Goal: Task Accomplishment & Management: Use online tool/utility

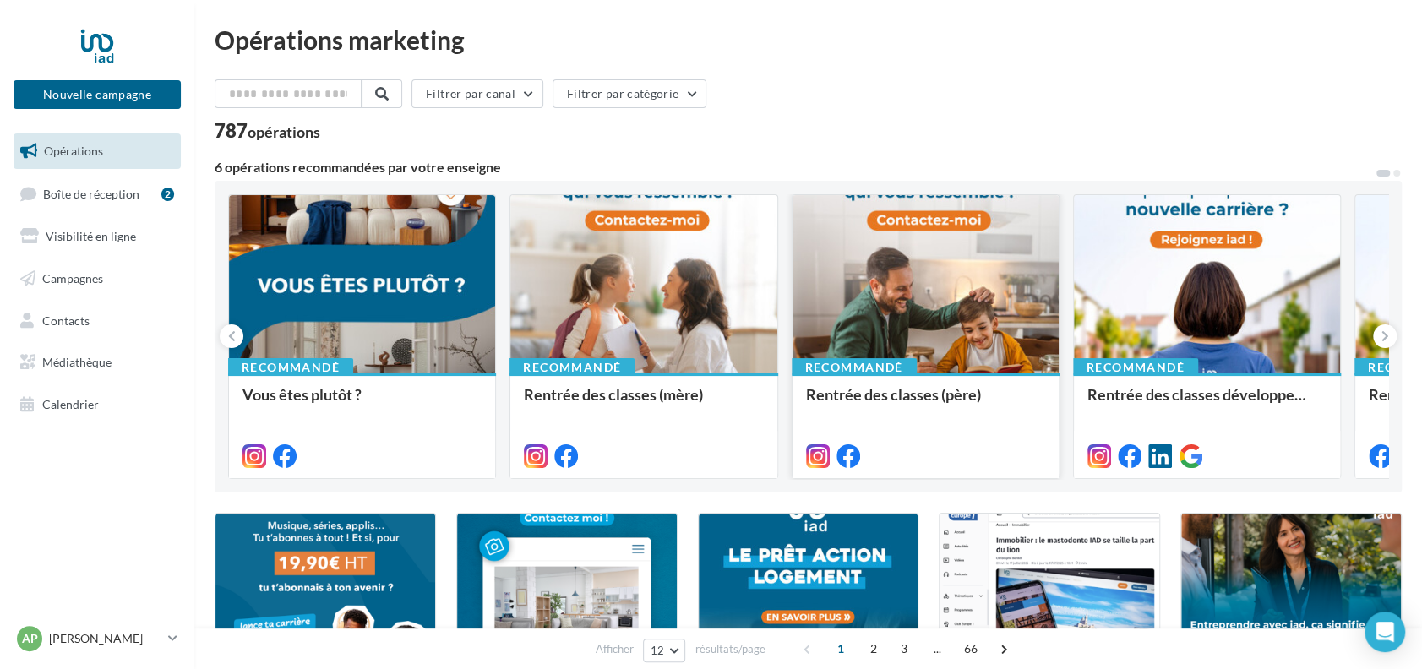
click at [896, 324] on div at bounding box center [925, 284] width 266 height 179
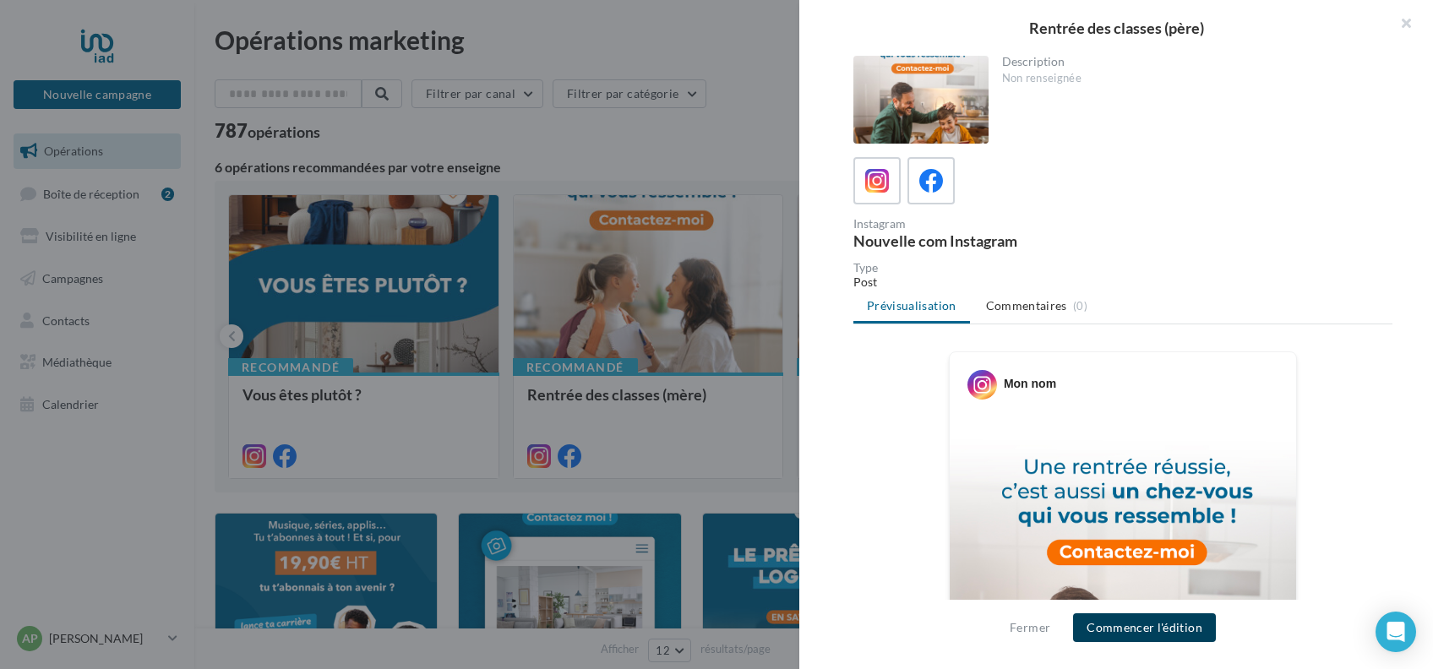
click at [1178, 632] on button "Commencer l'édition" at bounding box center [1144, 627] width 143 height 29
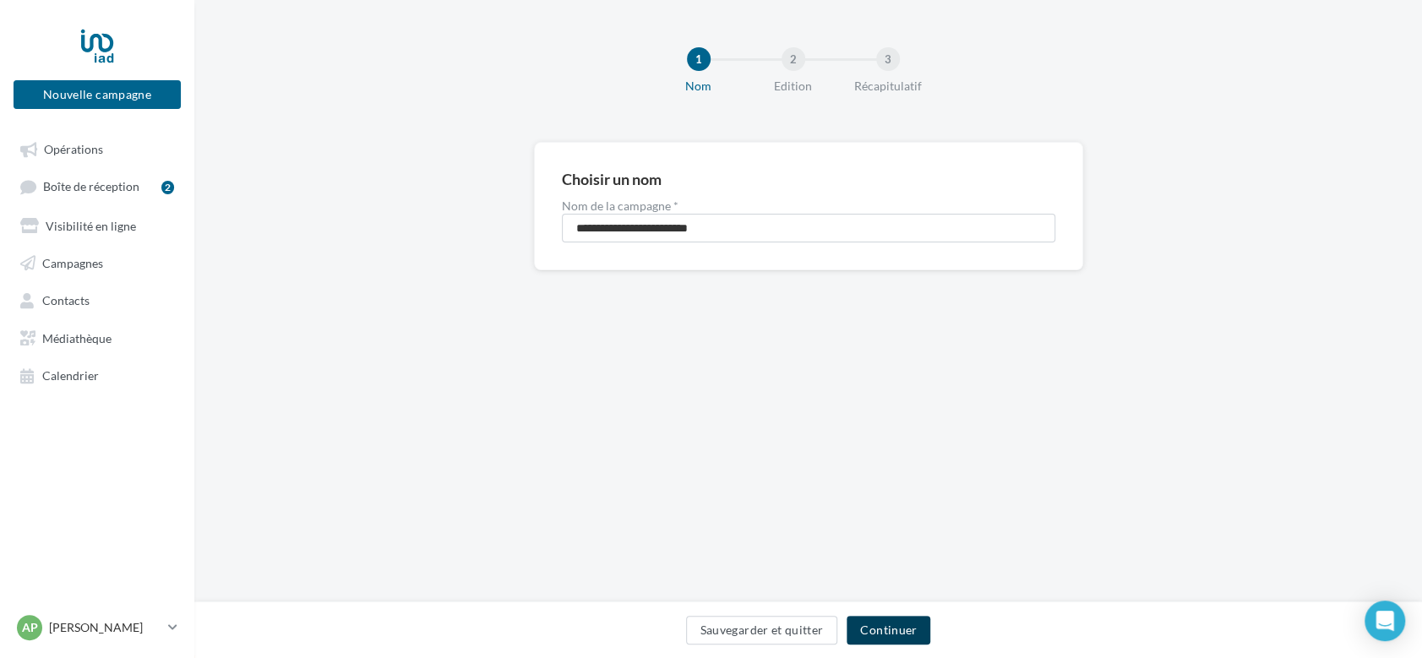
click at [914, 628] on button "Continuer" at bounding box center [888, 630] width 84 height 29
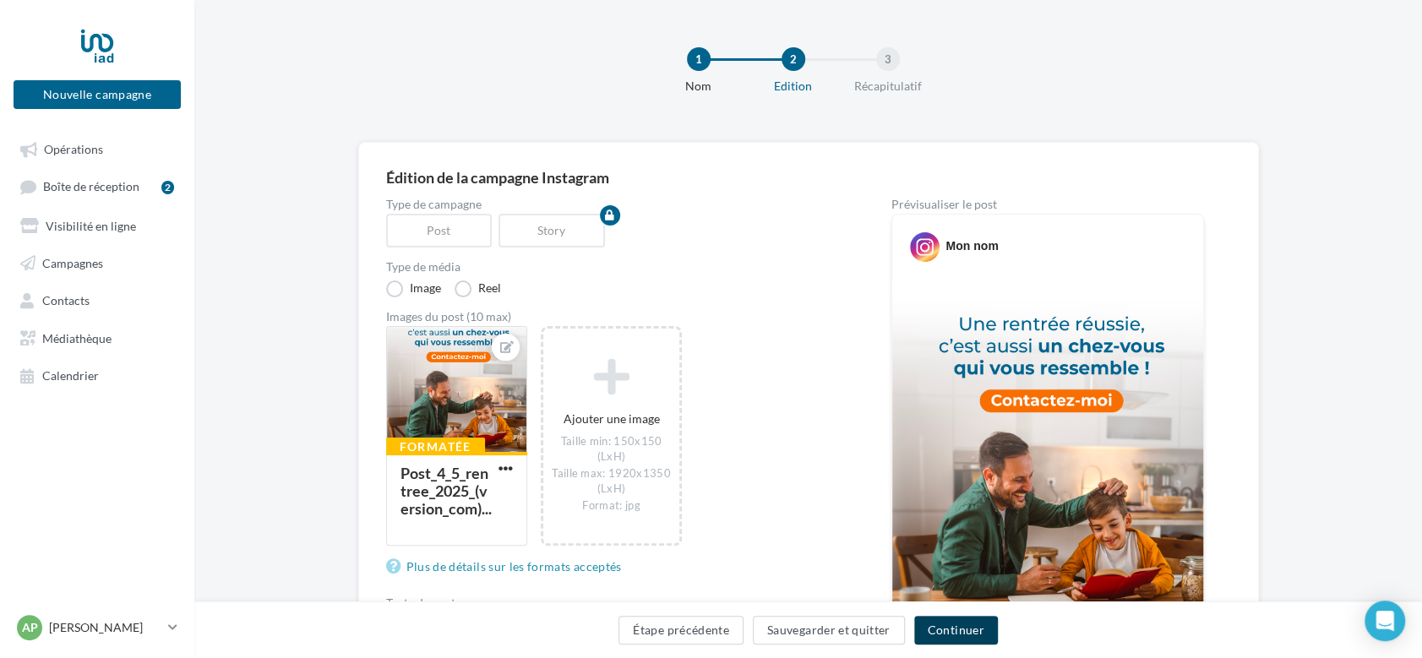
click at [954, 628] on button "Continuer" at bounding box center [956, 630] width 84 height 29
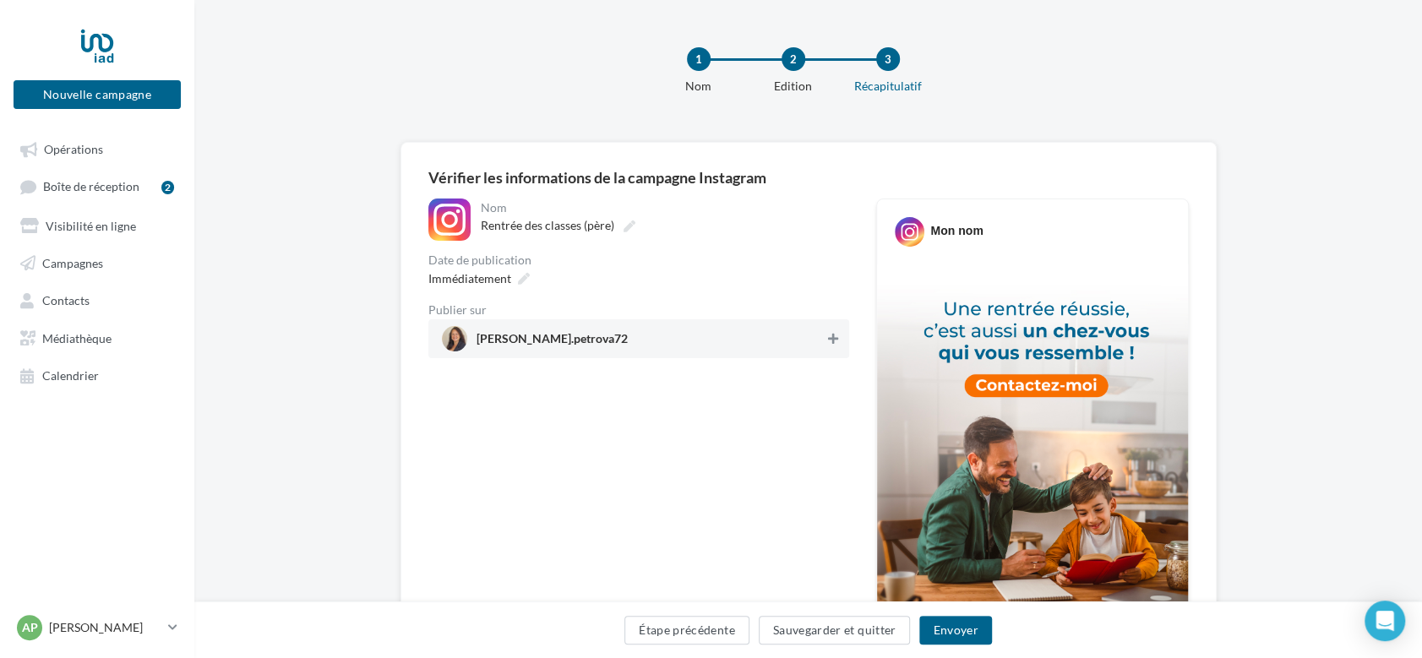
click at [835, 344] on icon at bounding box center [833, 339] width 10 height 12
click at [966, 622] on button "Envoyer" at bounding box center [955, 630] width 72 height 29
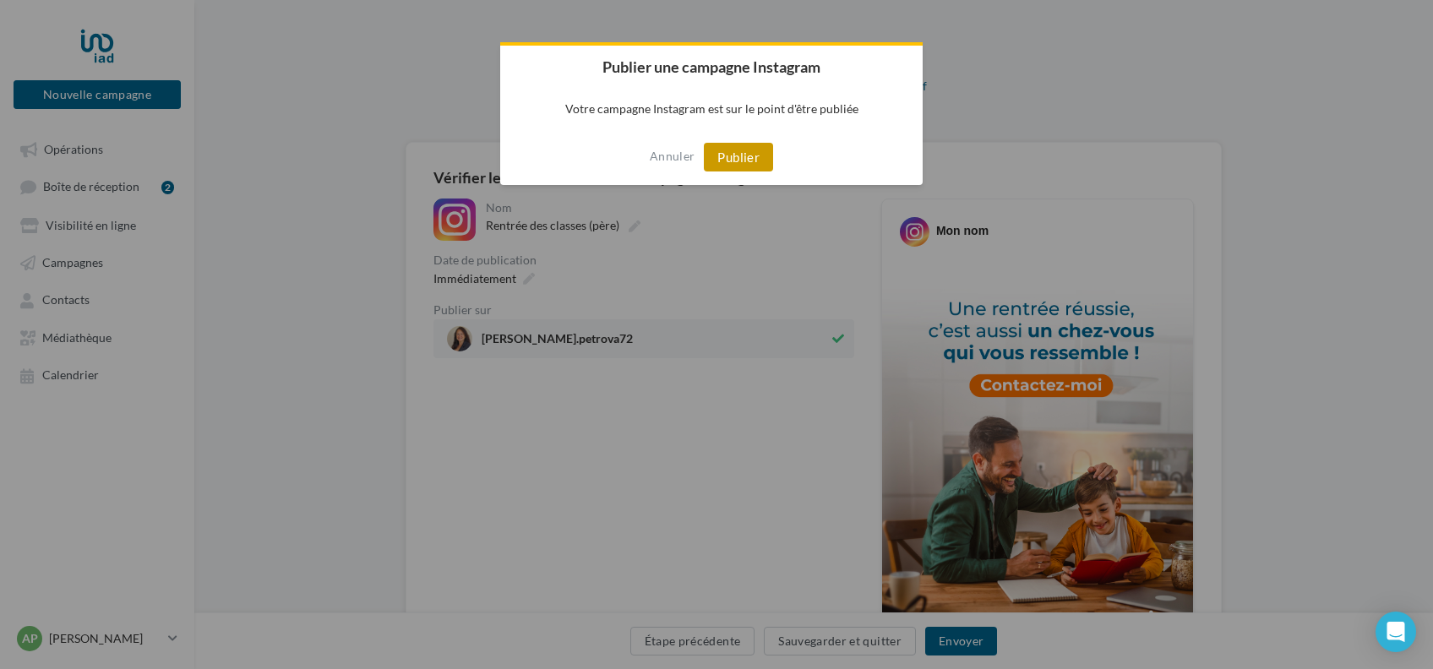
click at [756, 161] on button "Publier" at bounding box center [738, 157] width 69 height 29
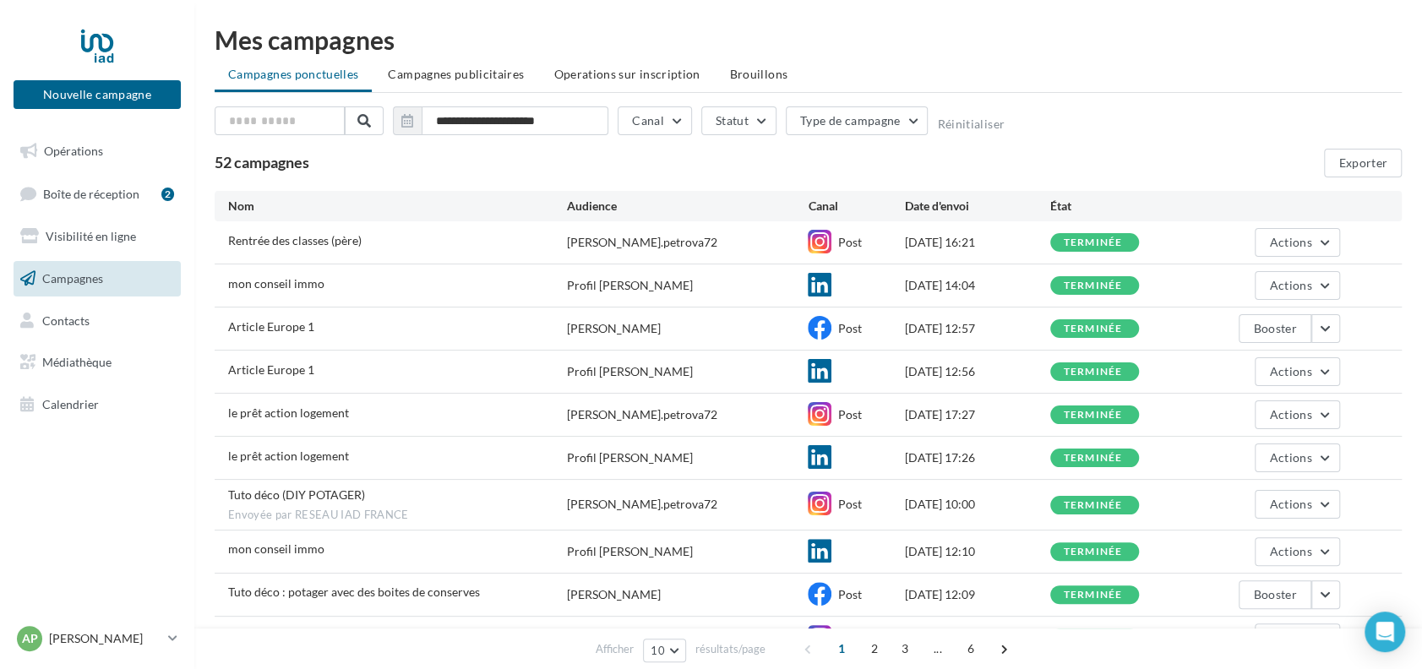
click at [91, 269] on link "Campagnes" at bounding box center [97, 278] width 174 height 35
click at [86, 157] on span "Opérations" at bounding box center [73, 151] width 59 height 14
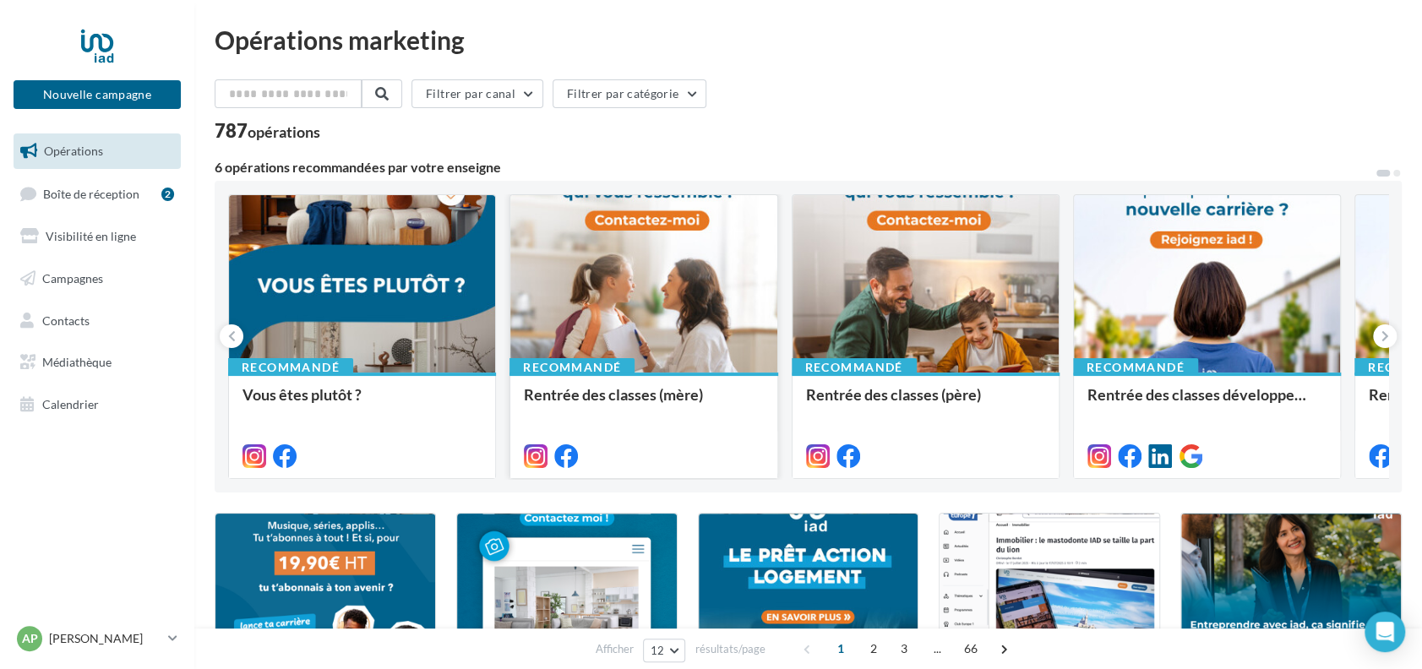
click at [649, 280] on div at bounding box center [643, 284] width 266 height 179
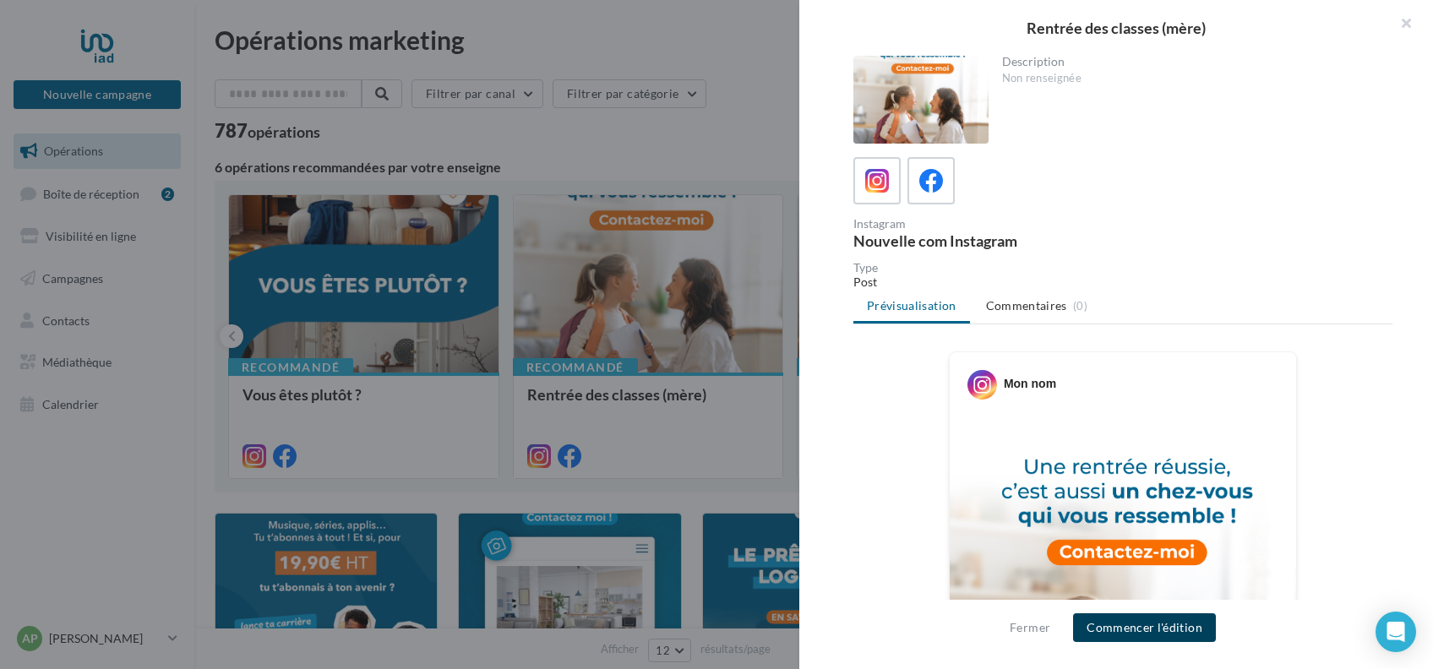
click at [1115, 619] on button "Commencer l'édition" at bounding box center [1144, 627] width 143 height 29
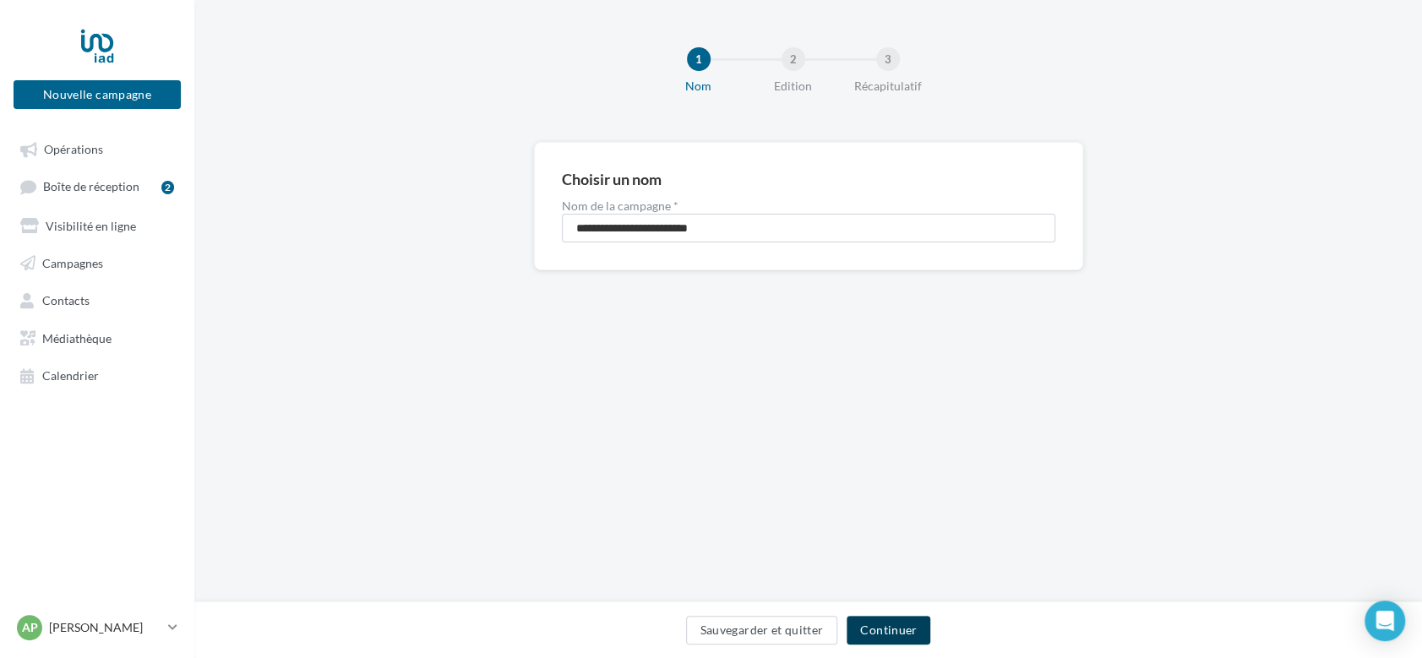
click at [890, 626] on button "Continuer" at bounding box center [888, 630] width 84 height 29
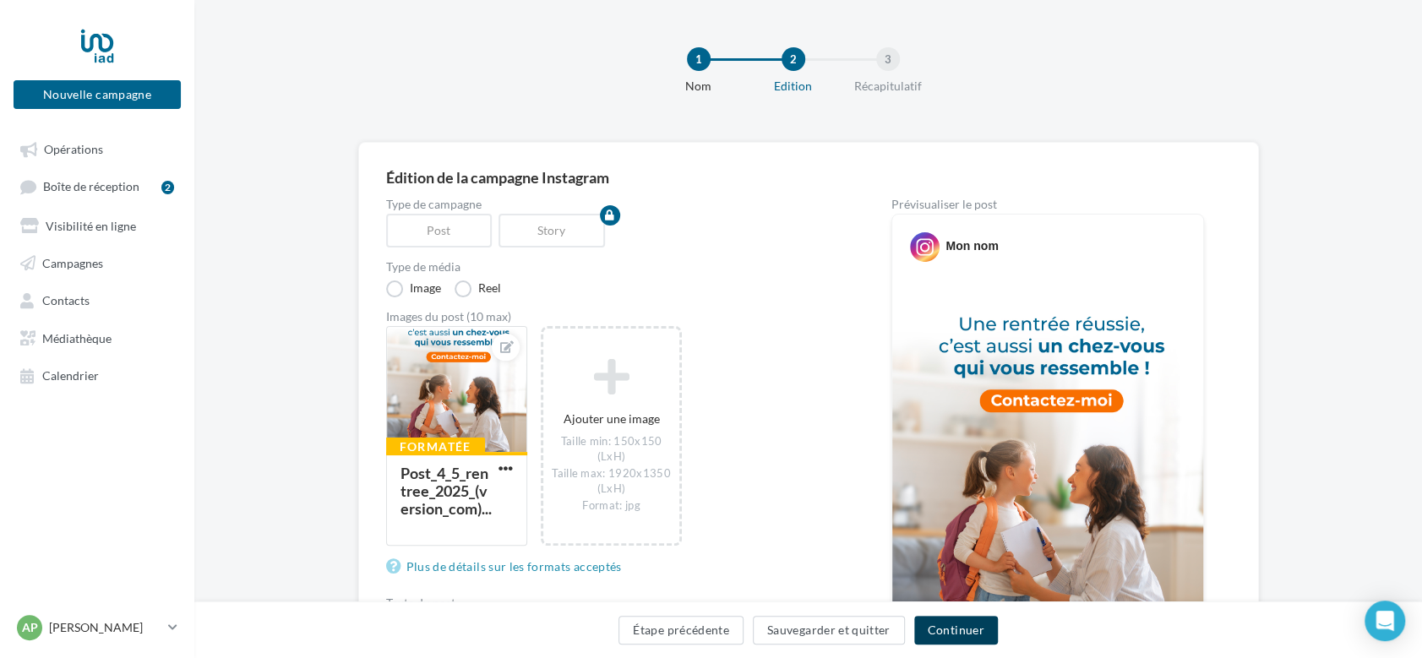
click at [947, 621] on button "Continuer" at bounding box center [956, 630] width 84 height 29
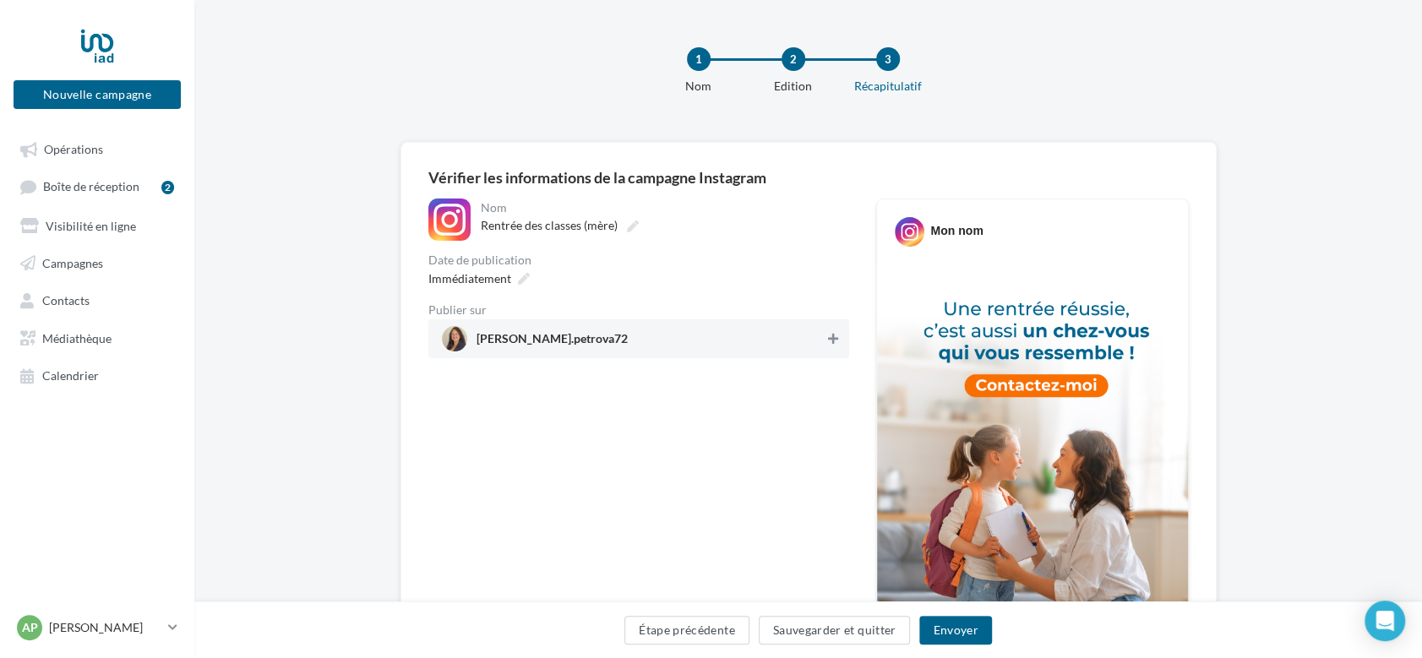
click at [831, 335] on icon at bounding box center [833, 339] width 10 height 12
click at [962, 636] on button "Envoyer" at bounding box center [955, 630] width 72 height 29
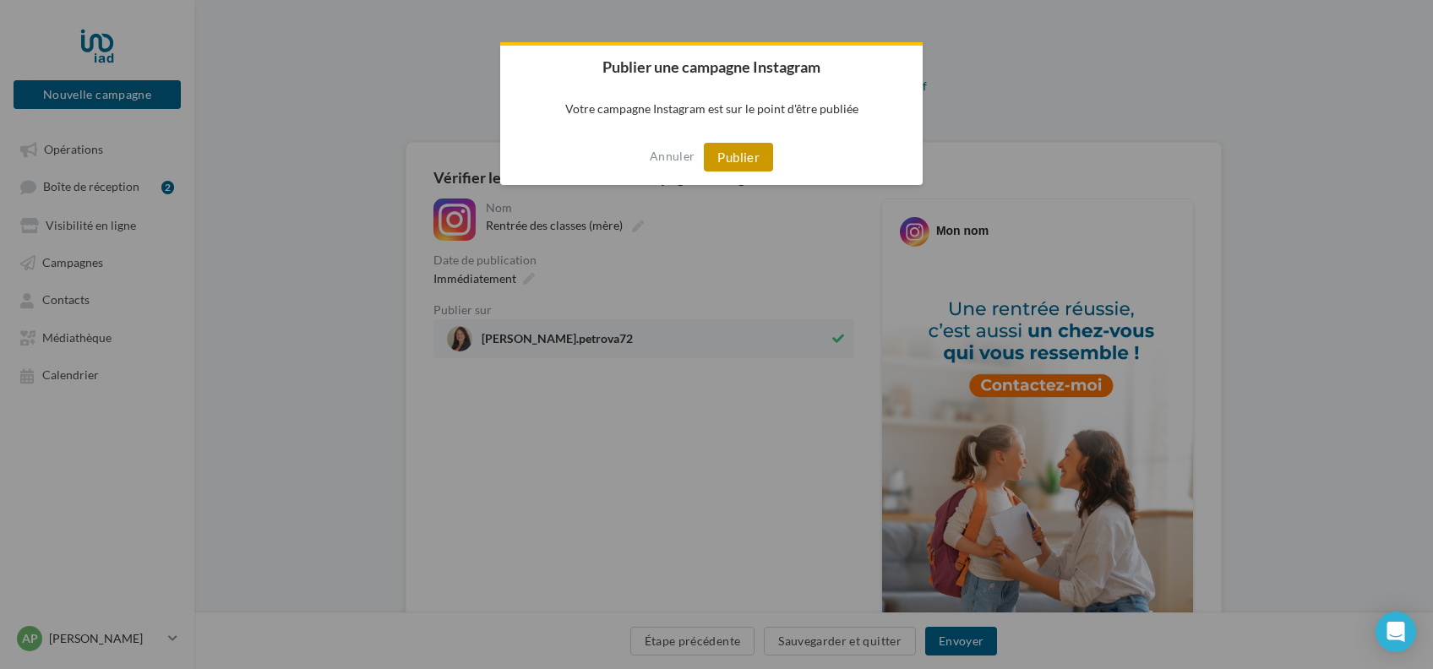
click at [728, 155] on button "Publier" at bounding box center [738, 157] width 69 height 29
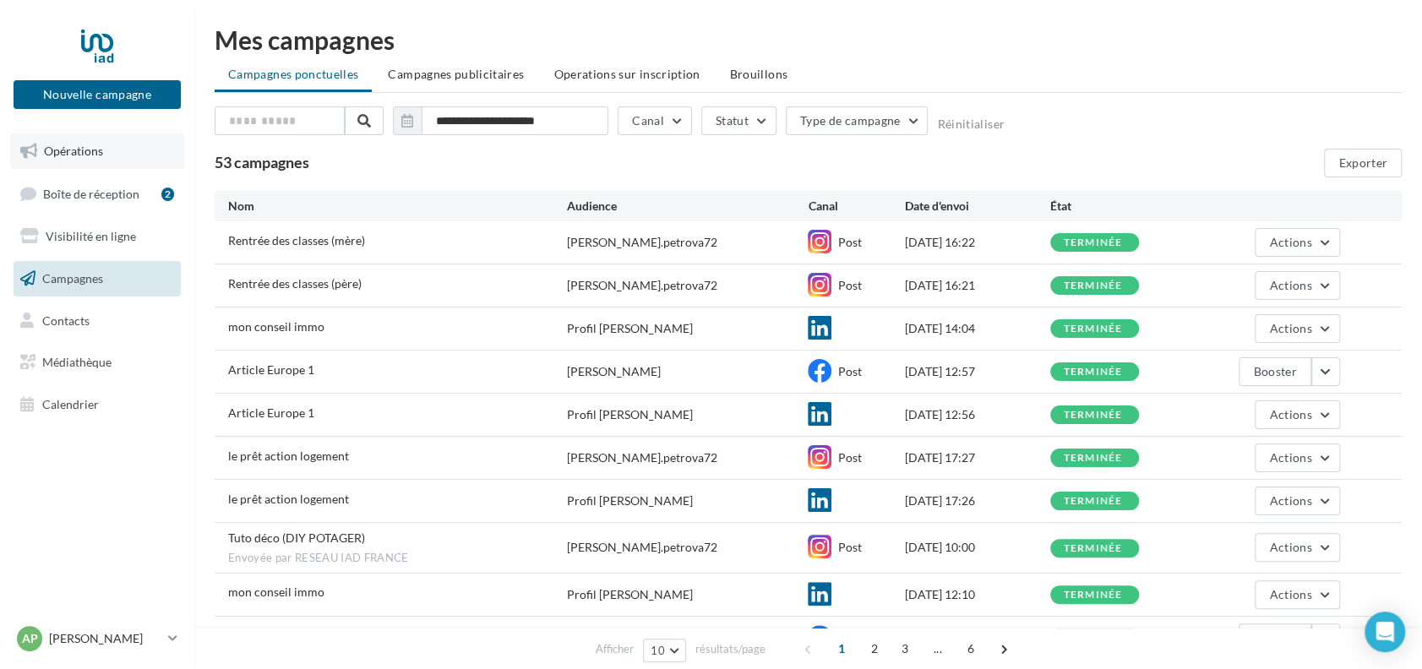
click at [73, 151] on span "Opérations" at bounding box center [73, 151] width 59 height 14
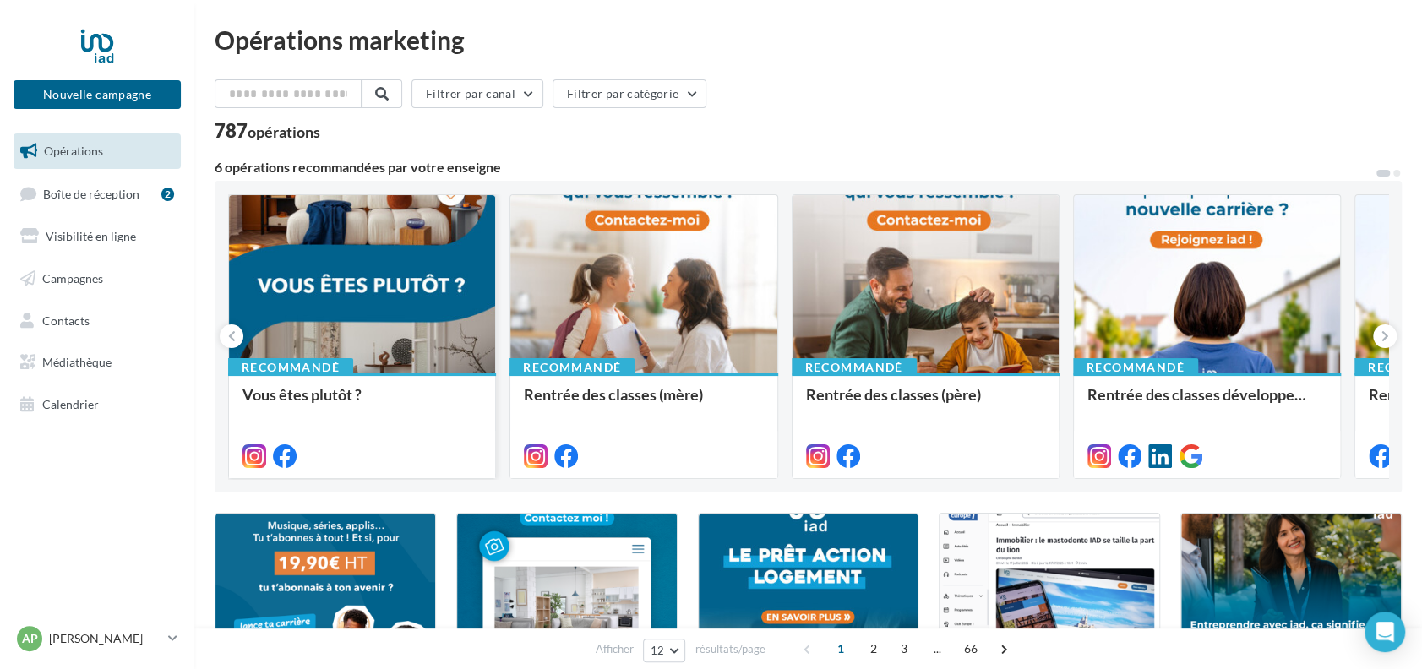
click at [344, 345] on div at bounding box center [362, 284] width 266 height 179
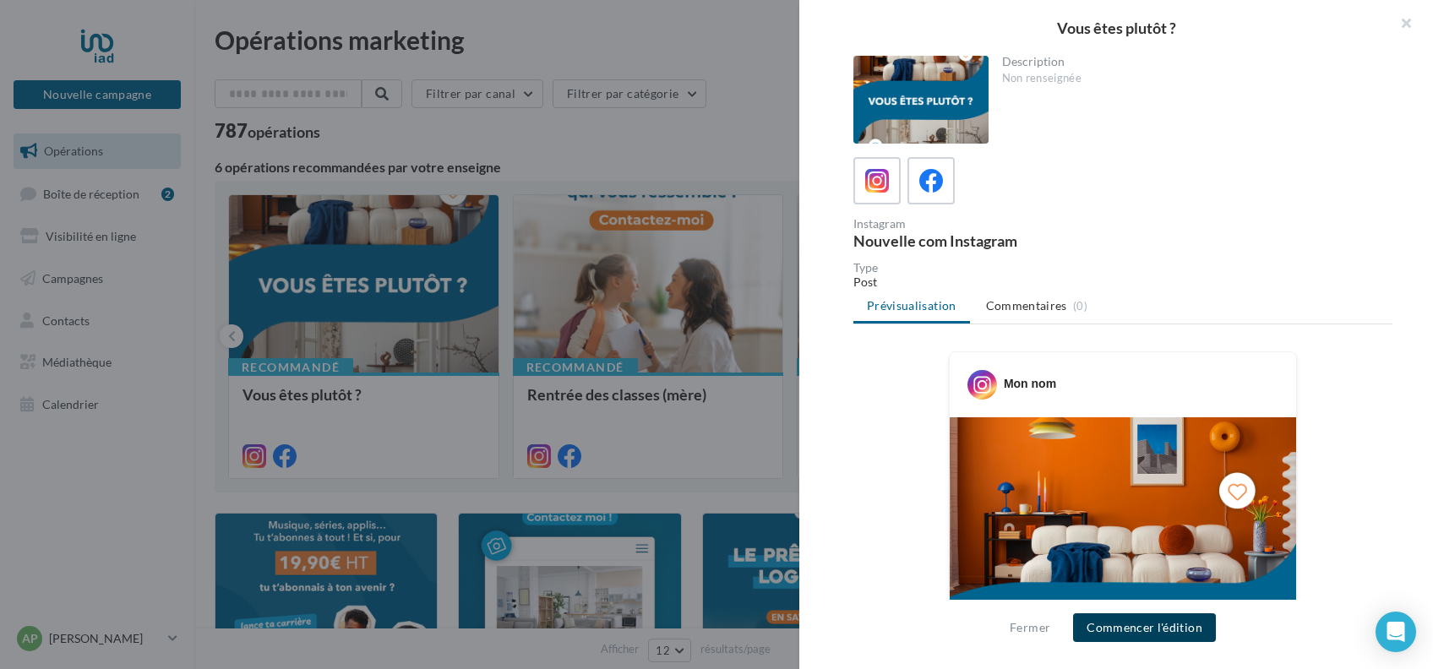
click at [1138, 628] on button "Commencer l'édition" at bounding box center [1144, 627] width 143 height 29
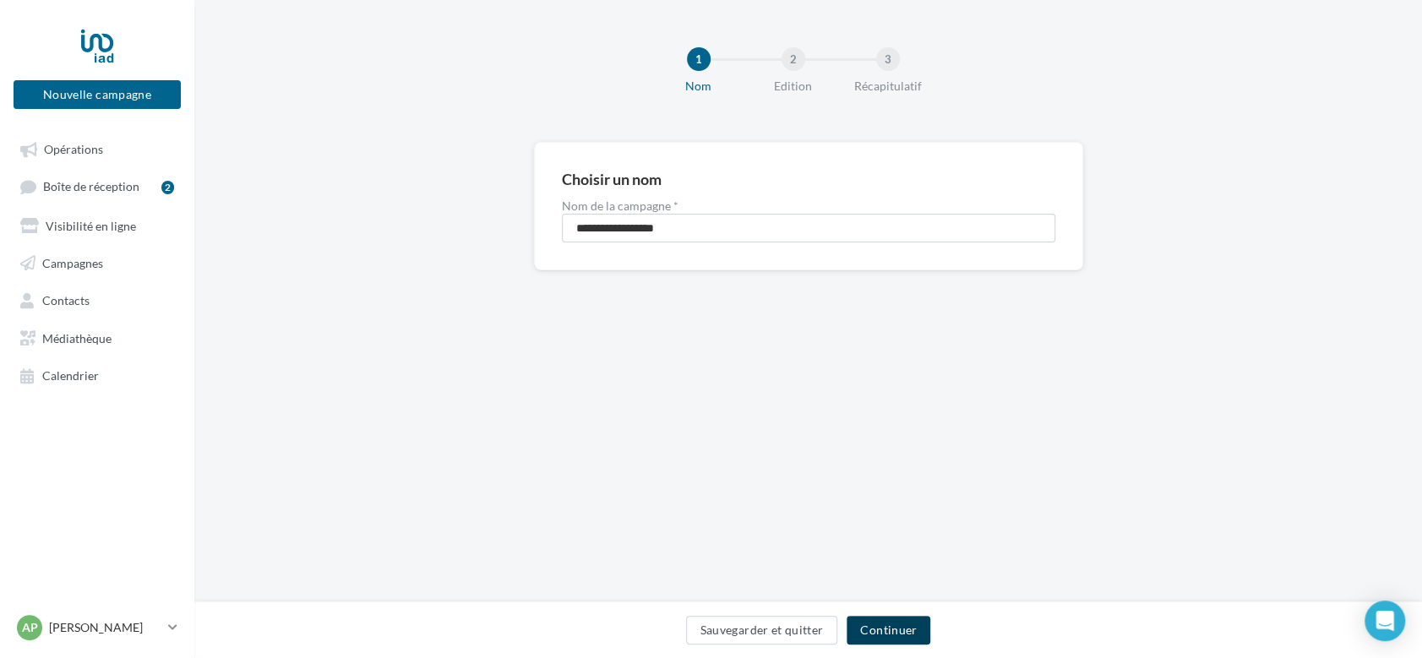
click at [893, 628] on button "Continuer" at bounding box center [888, 630] width 84 height 29
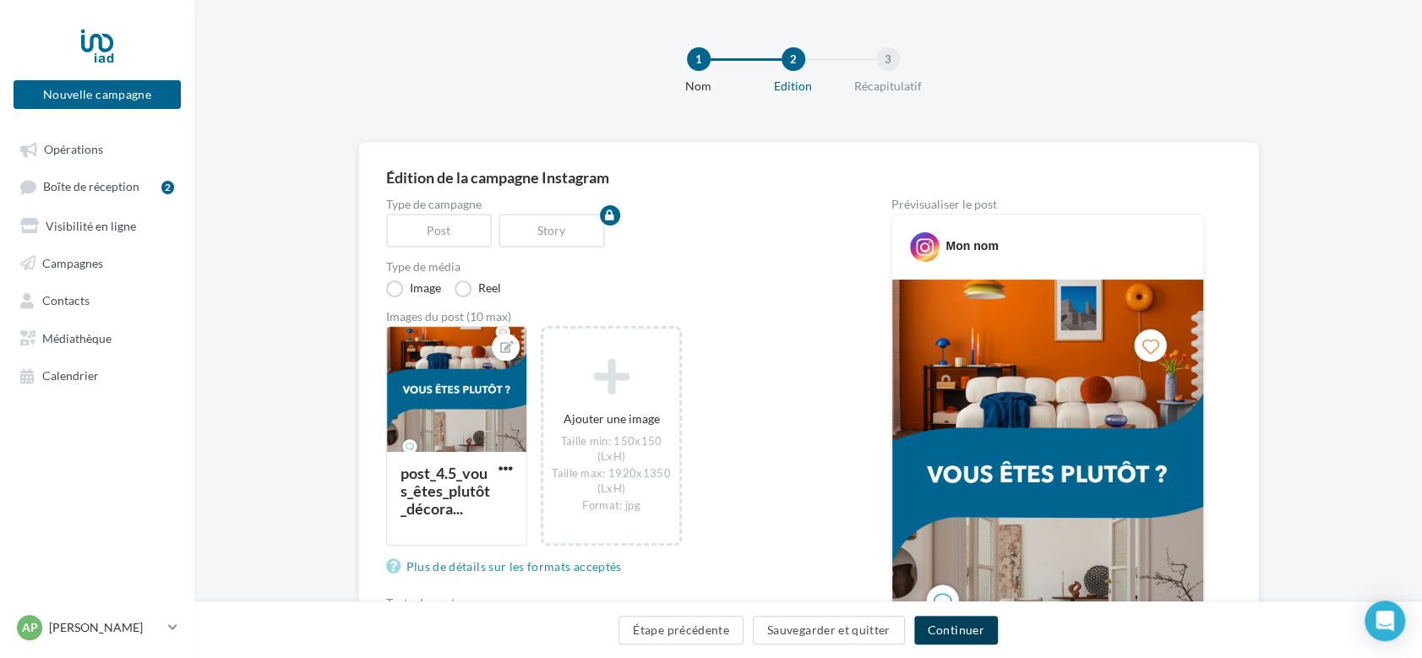
click at [964, 623] on button "Continuer" at bounding box center [956, 630] width 84 height 29
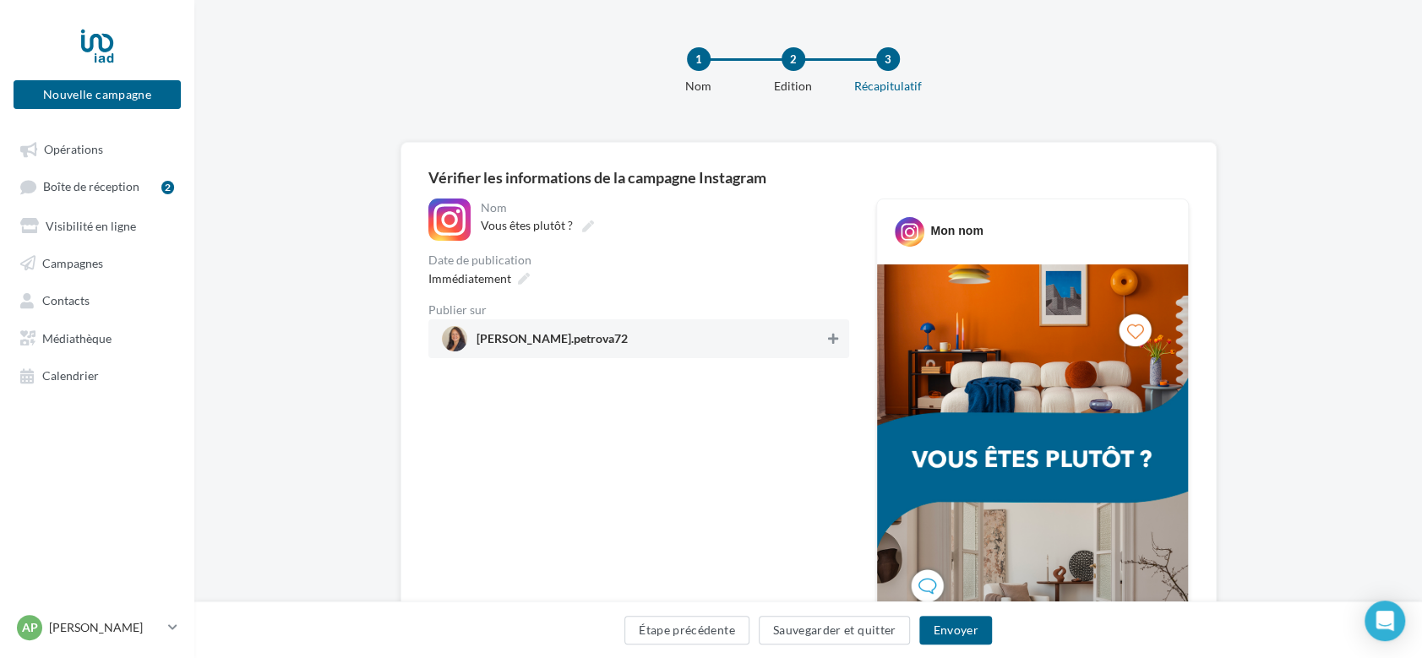
click at [835, 339] on icon at bounding box center [833, 339] width 10 height 12
click at [975, 627] on button "Envoyer" at bounding box center [955, 630] width 72 height 29
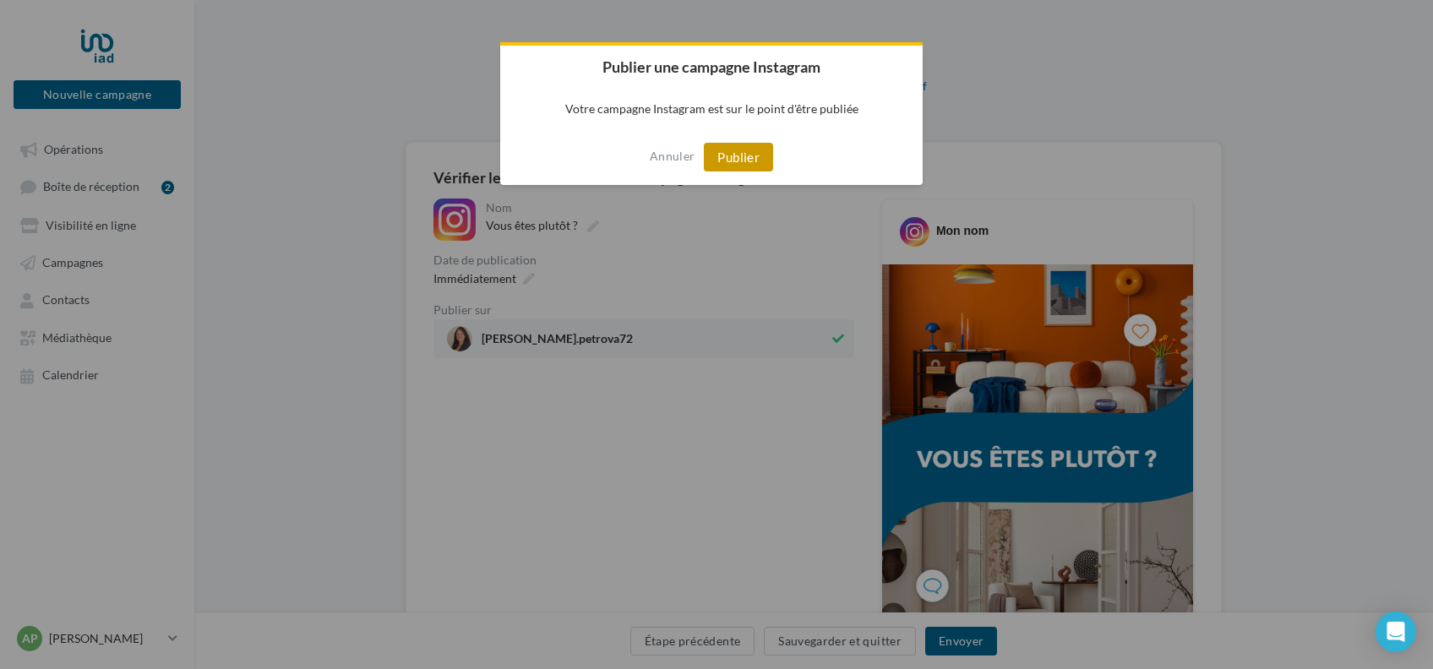
click at [715, 156] on button "Publier" at bounding box center [738, 157] width 69 height 29
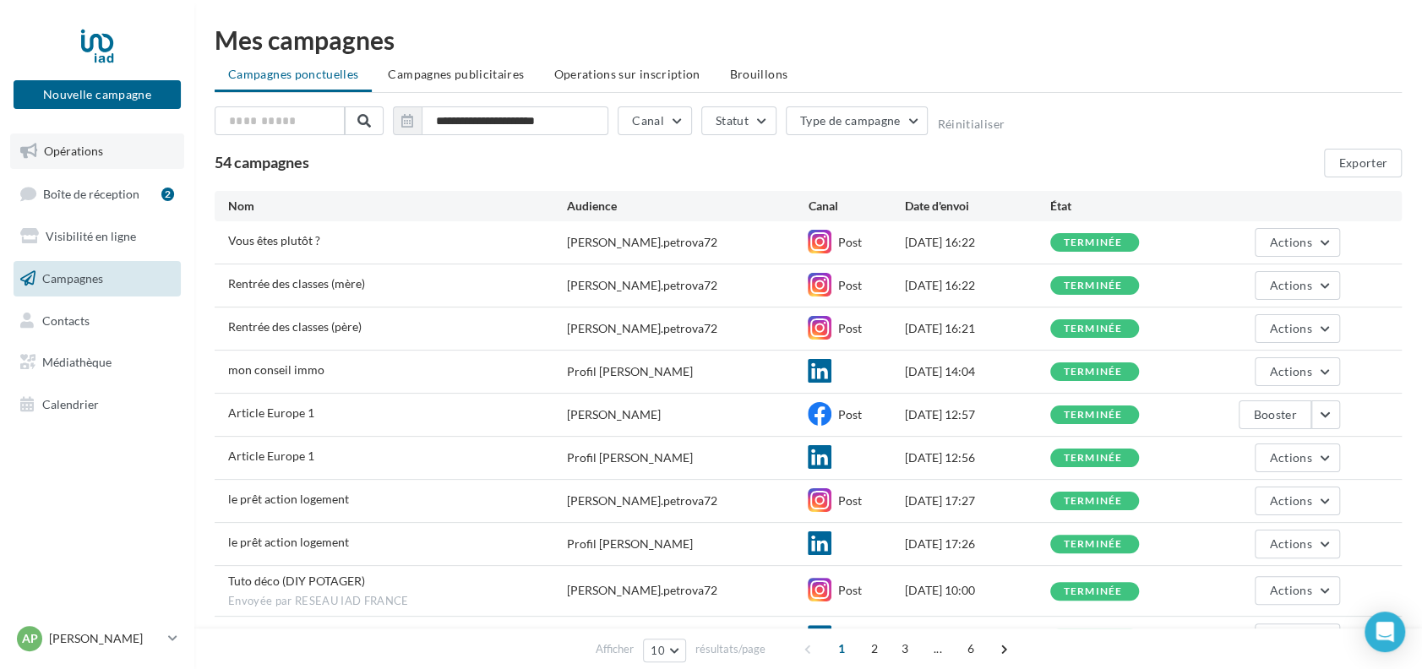
click at [95, 154] on span "Opérations" at bounding box center [73, 151] width 59 height 14
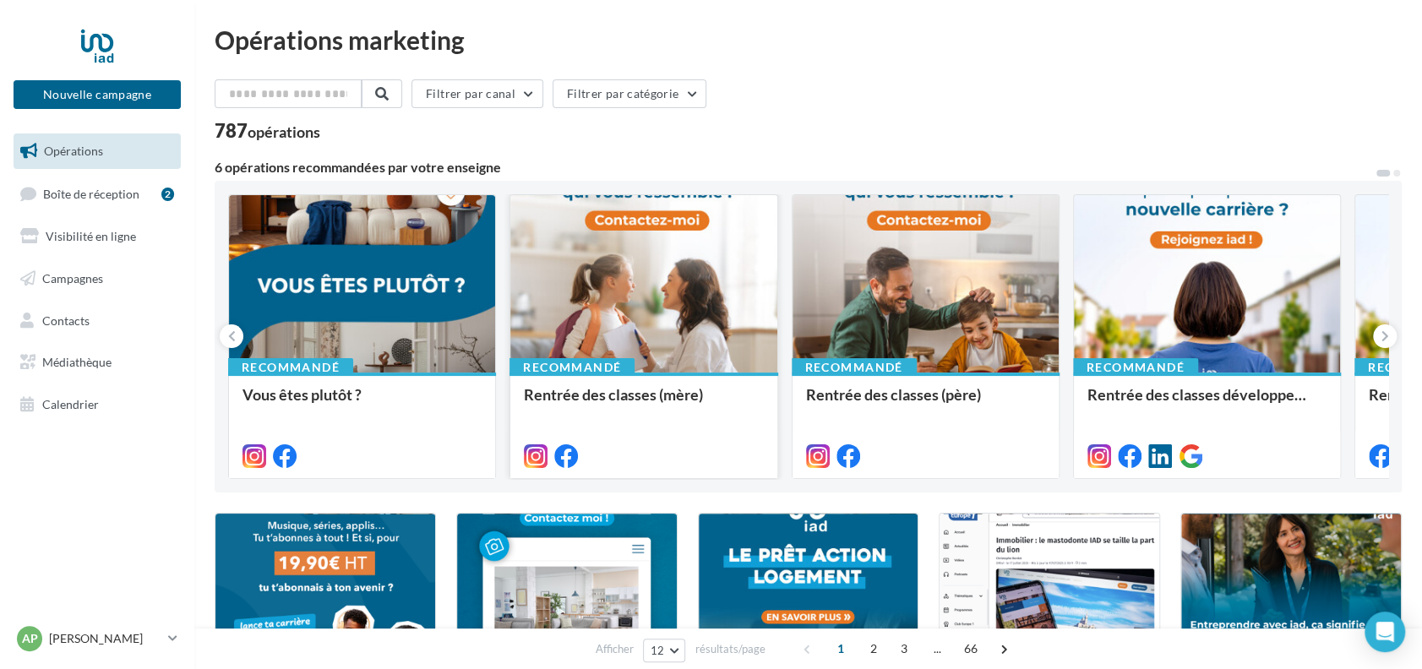
click at [608, 434] on div at bounding box center [643, 454] width 266 height 47
click at [619, 395] on div "Rentrée des classes (mère)" at bounding box center [643, 403] width 239 height 34
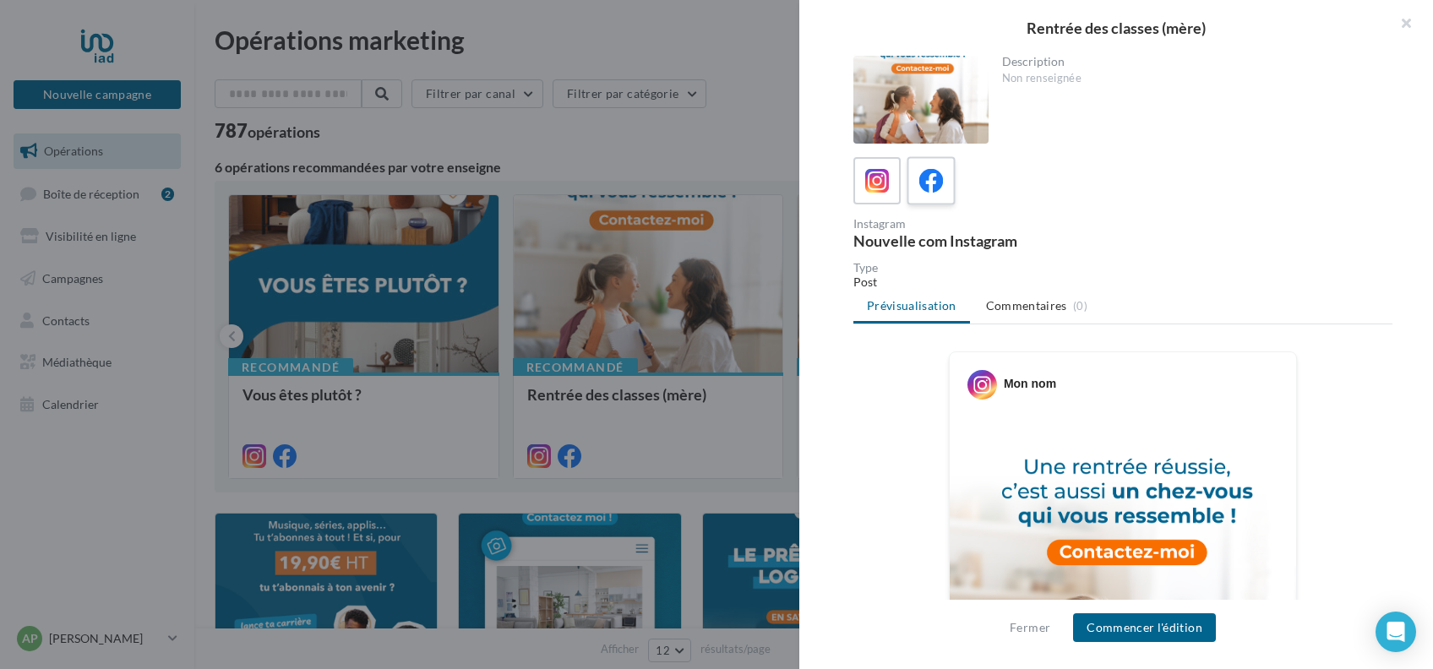
click at [939, 175] on icon at bounding box center [931, 181] width 24 height 24
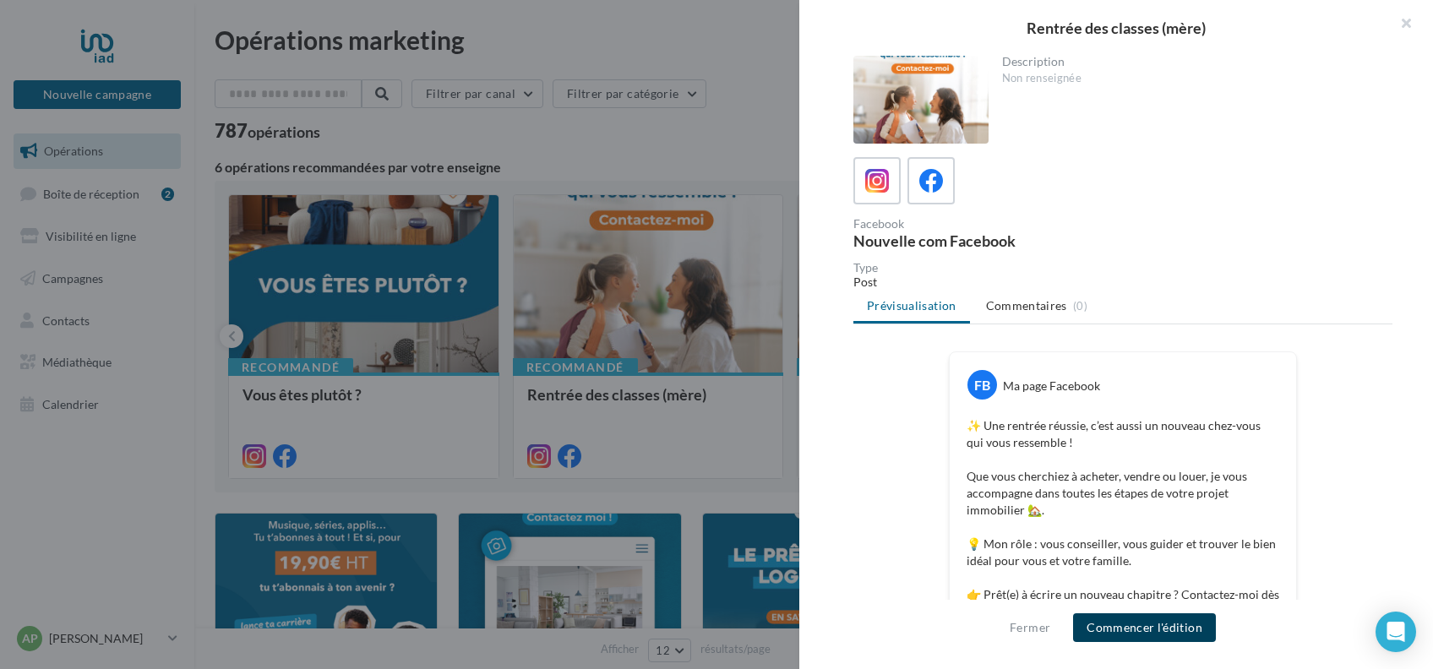
click at [1177, 629] on button "Commencer l'édition" at bounding box center [1144, 627] width 143 height 29
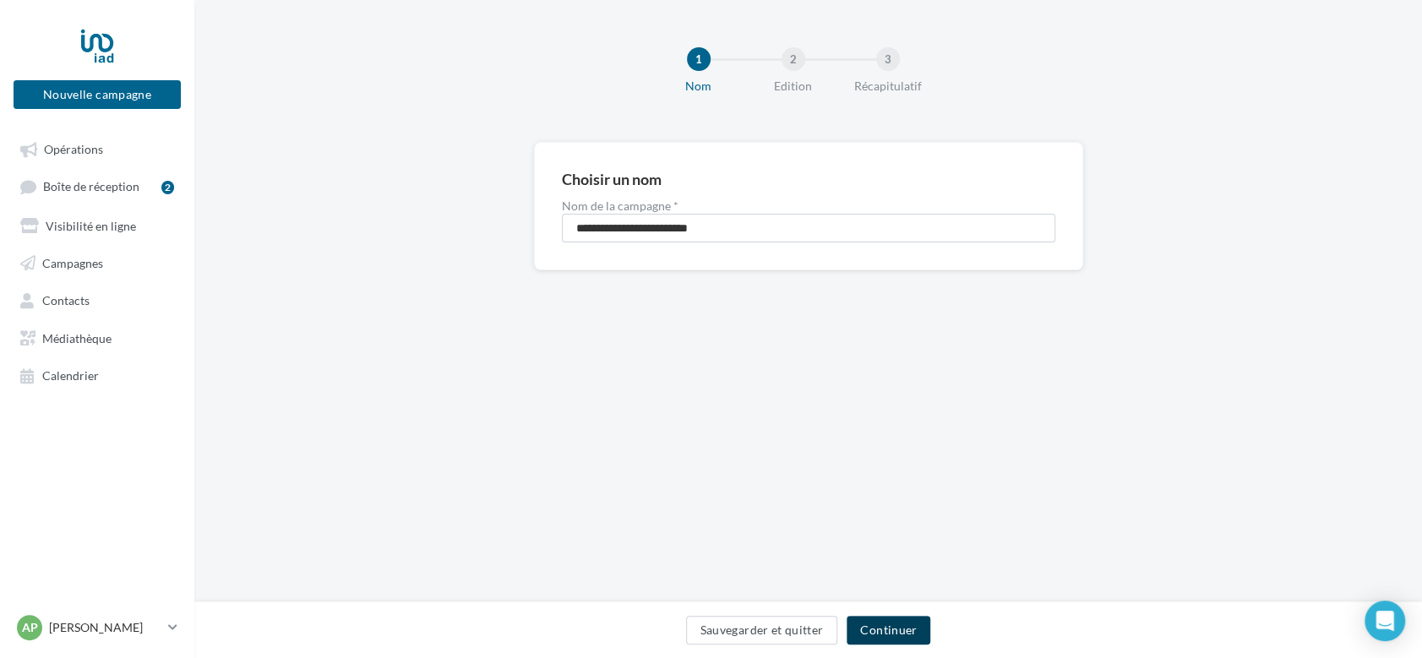
click at [912, 627] on button "Continuer" at bounding box center [888, 630] width 84 height 29
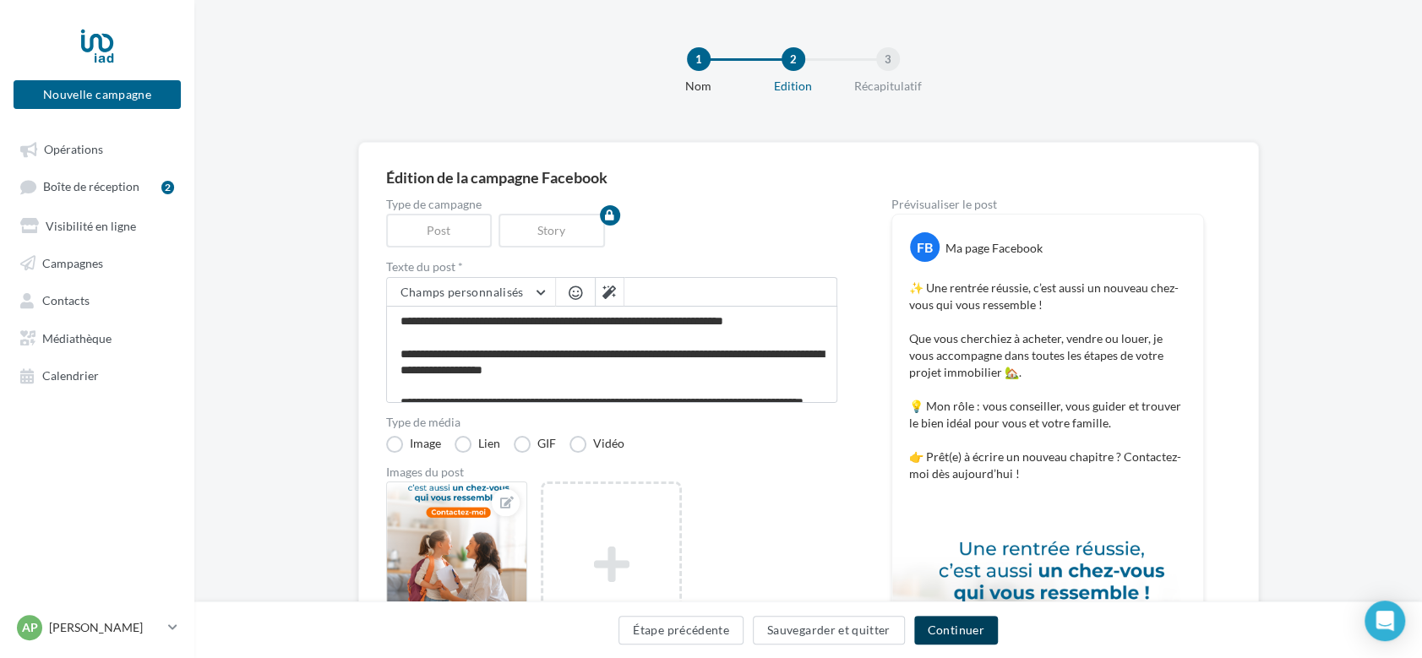
click at [966, 627] on button "Continuer" at bounding box center [956, 630] width 84 height 29
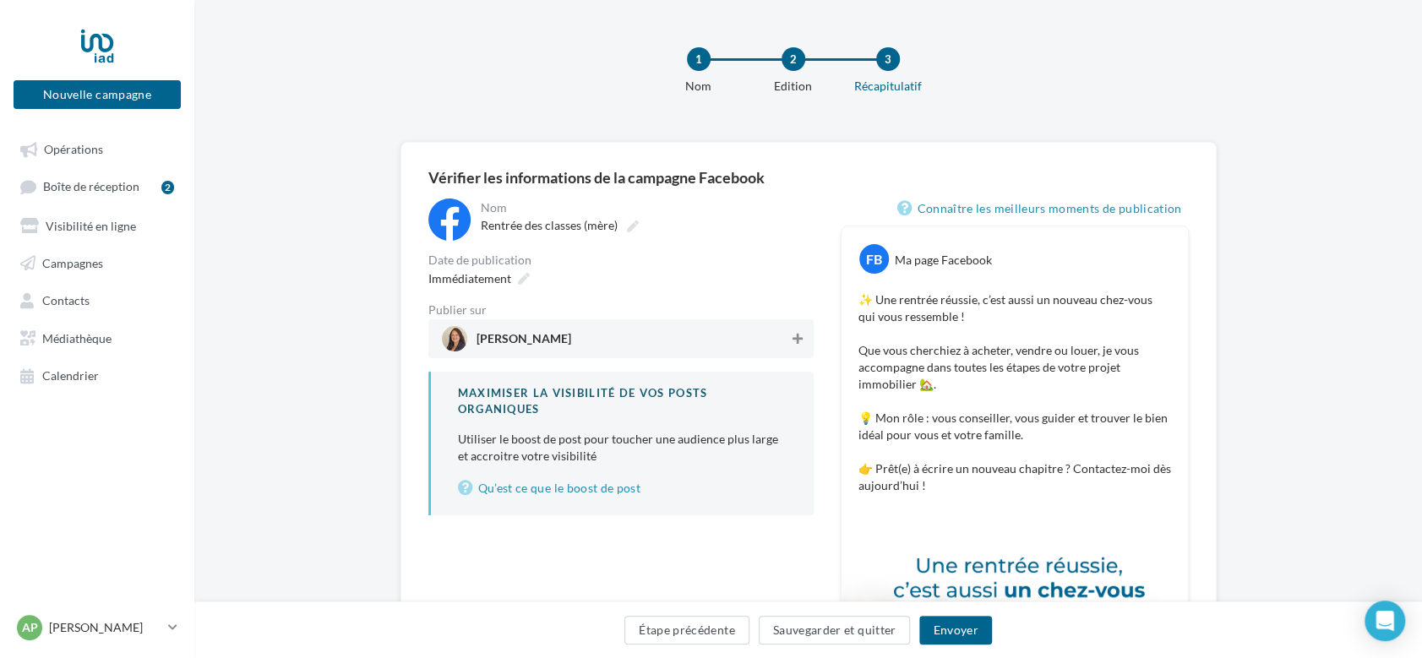
click at [803, 338] on icon at bounding box center [797, 339] width 10 height 12
click at [957, 626] on button "Envoyer" at bounding box center [955, 630] width 72 height 29
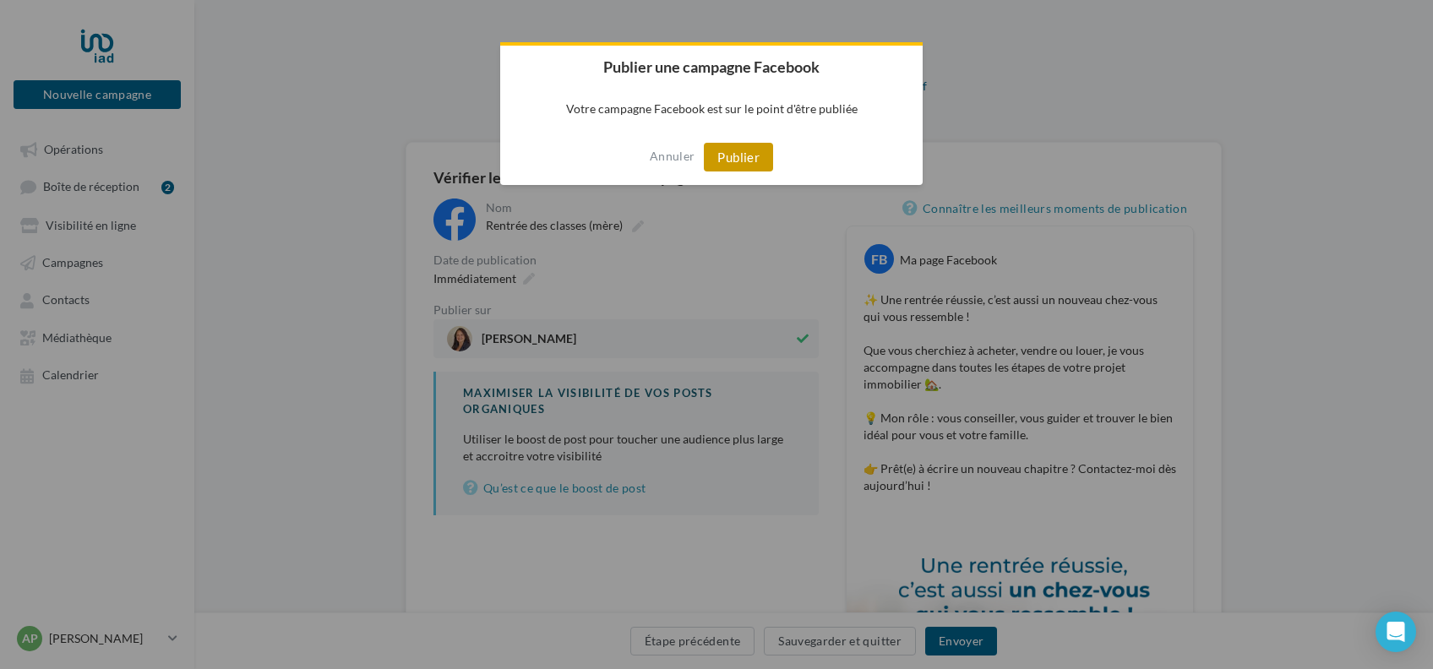
click at [720, 161] on button "Publier" at bounding box center [738, 157] width 69 height 29
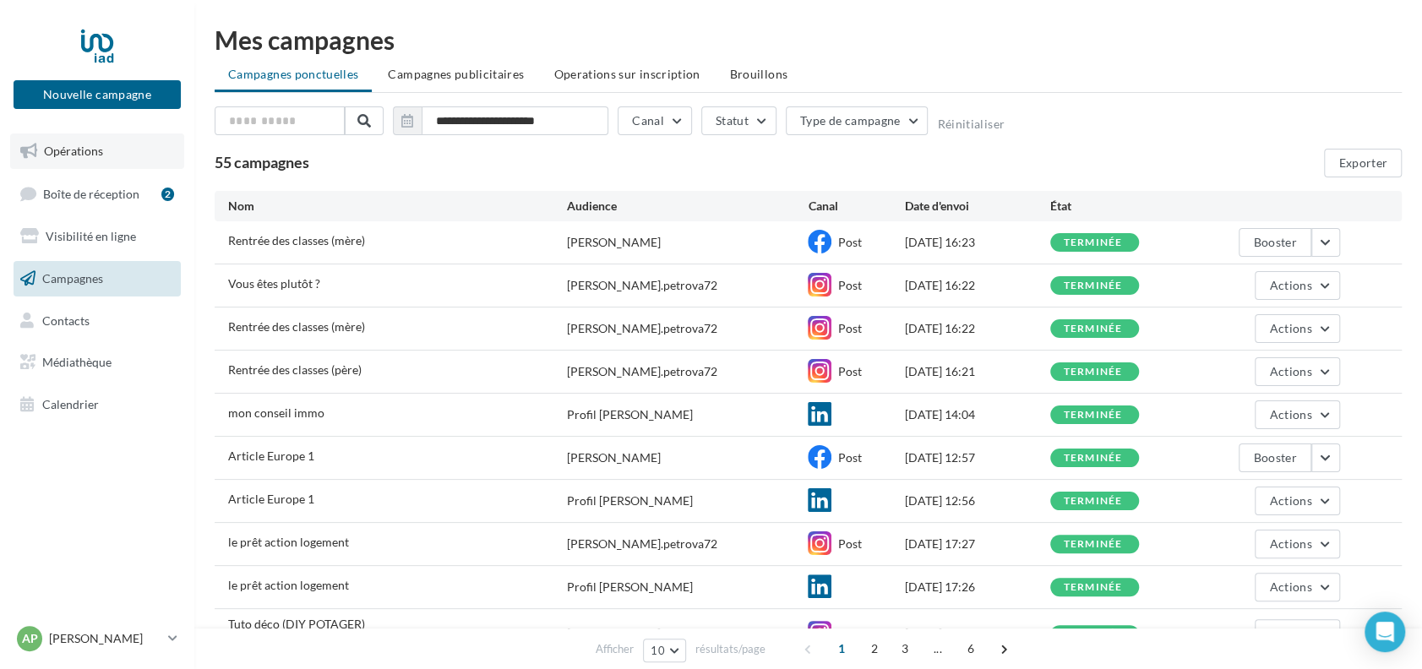
click at [93, 155] on span "Opérations" at bounding box center [73, 151] width 59 height 14
